Goal: Information Seeking & Learning: Learn about a topic

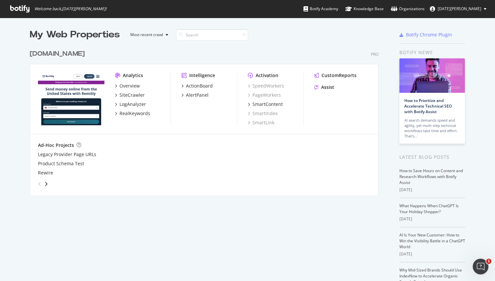
click at [221, 152] on div "Legacy Provider Page URLs" at bounding box center [204, 154] width 332 height 7
click at [134, 113] on div "RealKeywords" at bounding box center [134, 113] width 31 height 7
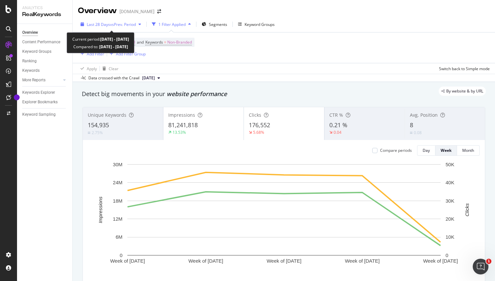
click at [128, 23] on span "vs Prev. Period" at bounding box center [123, 25] width 26 height 6
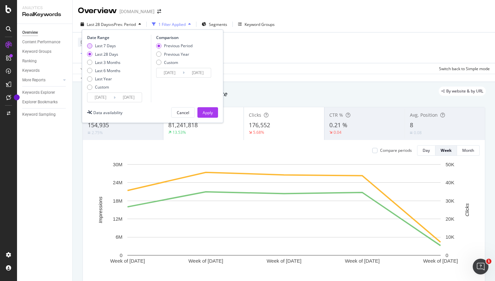
click at [110, 43] on div "Last 7 Days" at bounding box center [105, 46] width 21 height 6
type input "[DATE]"
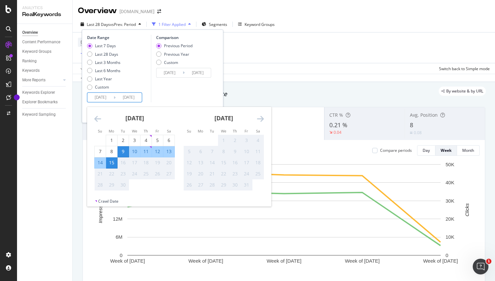
click at [108, 100] on input "[DATE]" at bounding box center [100, 97] width 26 height 9
click at [112, 151] on div "8" at bounding box center [111, 151] width 11 height 7
type input "[DATE]"
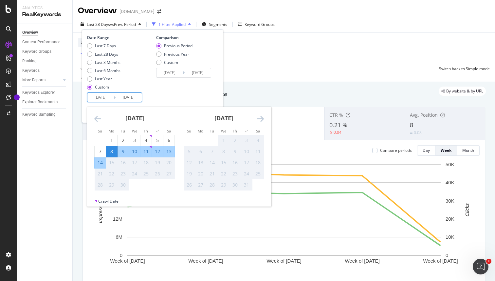
click at [101, 168] on td "21" at bounding box center [100, 173] width 11 height 11
click at [173, 87] on div "Comparison Previous Period Previous Year Custom [DATE] Navigate forward to inte…" at bounding box center [182, 68] width 62 height 67
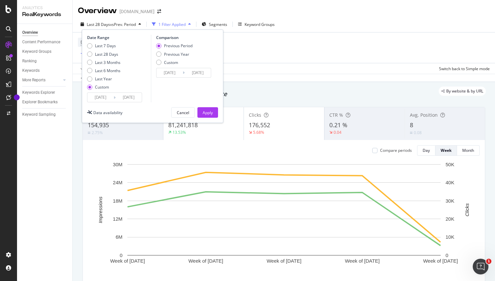
click at [174, 73] on input "[DATE]" at bounding box center [169, 72] width 26 height 9
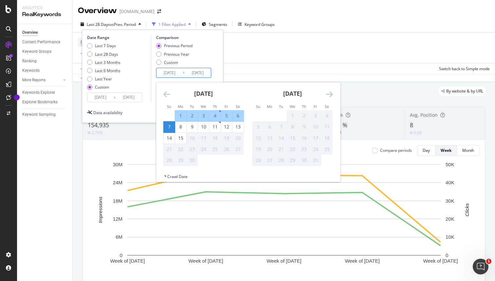
click at [190, 80] on div "Comparison Previous Period Previous Year Custom [DATE] Navigate forward to inte…" at bounding box center [182, 68] width 62 height 67
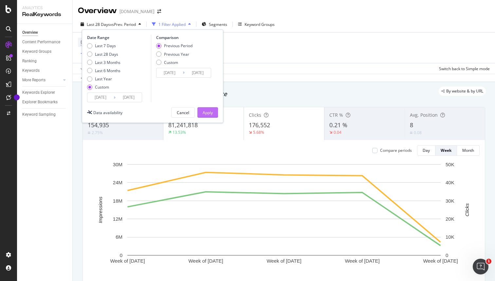
click at [207, 111] on div "Apply" at bounding box center [208, 113] width 10 height 6
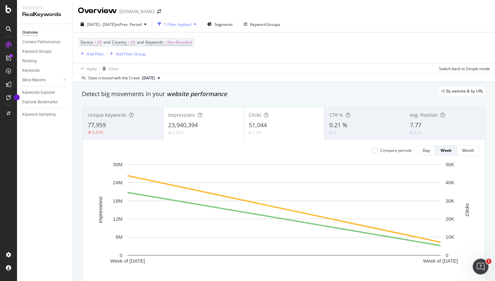
click at [262, 66] on div "Apply Clear Switch back to Simple mode" at bounding box center [284, 68] width 422 height 11
click at [367, 41] on div "Device = All and Country = All and Keywords = Non-Branded Add Filter Add Filter…" at bounding box center [284, 47] width 412 height 30
click at [179, 42] on span "Non-Branded" at bounding box center [179, 42] width 25 height 9
click at [180, 56] on span "Non-Branded" at bounding box center [168, 58] width 27 height 6
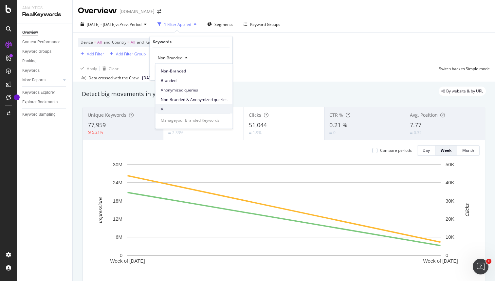
click at [164, 107] on span "All" at bounding box center [194, 109] width 67 height 6
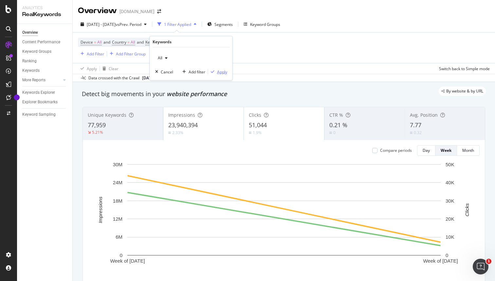
click at [221, 71] on div "Apply" at bounding box center [222, 72] width 10 height 6
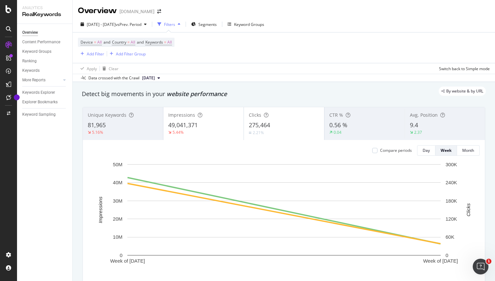
click at [220, 72] on div "Apply Clear Switch back to Simple mode" at bounding box center [284, 68] width 422 height 11
